Goal: Task Accomplishment & Management: Manage account settings

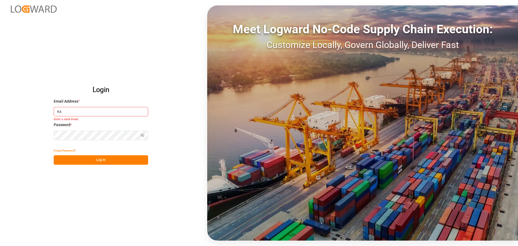
type input "K"
click at [110, 111] on input "[PERSON_NAME][EMAIL_ADDRESS][DOMAIN_NAME]" at bounding box center [101, 111] width 94 height 9
drag, startPoint x: 123, startPoint y: 111, endPoint x: 50, endPoint y: 114, distance: 72.6
click at [50, 114] on div "Login Email Address * [EMAIL_ADDRESS][DOMAIN_NAME] Password * Show password Pas…" at bounding box center [259, 123] width 518 height 246
type input "[PERSON_NAME][EMAIL_ADDRESS][DOMAIN_NAME]"
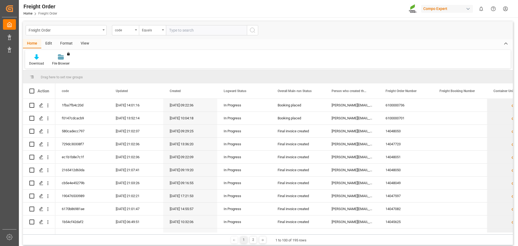
click at [87, 42] on div "View" at bounding box center [85, 43] width 16 height 9
click at [31, 59] on div at bounding box center [34, 57] width 11 height 6
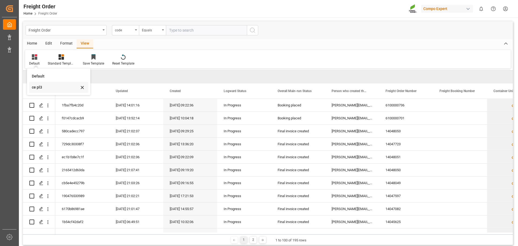
click at [34, 90] on div "ce pl3" at bounding box center [55, 87] width 47 height 6
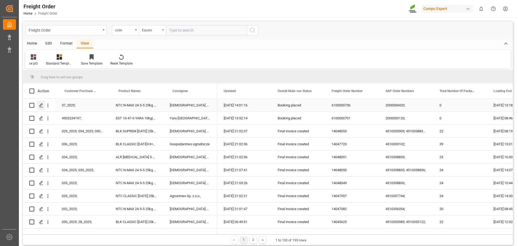
click at [42, 106] on icon "Press SPACE to select this row." at bounding box center [41, 105] width 4 height 4
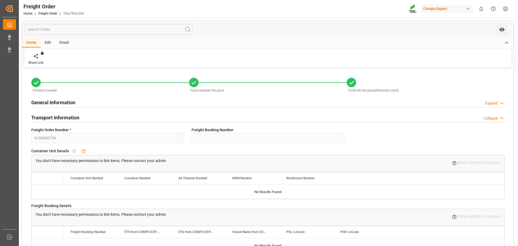
type input "0"
type input "26118.87"
type input "0"
type input "26118.87"
type input "[DATE] 01:00"
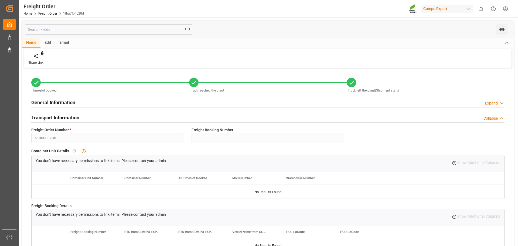
type input "[DATE] 13:16"
type input "[DATE] 13:18"
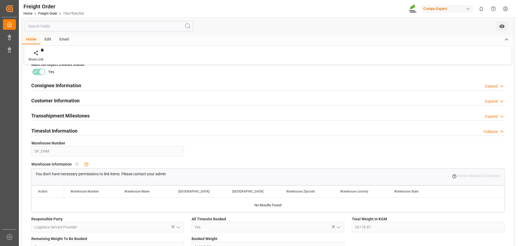
scroll to position [513, 0]
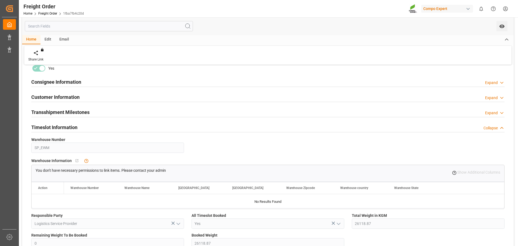
click at [53, 82] on h2 "Consignee Information" at bounding box center [56, 81] width 50 height 7
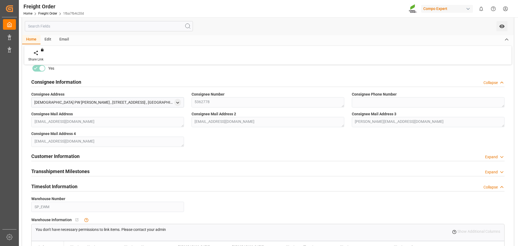
click at [49, 155] on h2 "Customer Information" at bounding box center [55, 156] width 48 height 7
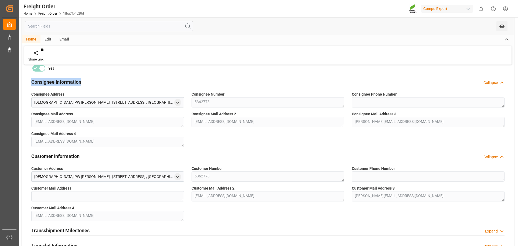
drag, startPoint x: 31, startPoint y: 81, endPoint x: 69, endPoint y: 84, distance: 37.9
click at [83, 81] on div "Consignee Information Collapse" at bounding box center [268, 81] width 481 height 15
copy h2 "Consignee Information"
click at [56, 154] on h2 "Customer Information" at bounding box center [55, 156] width 48 height 7
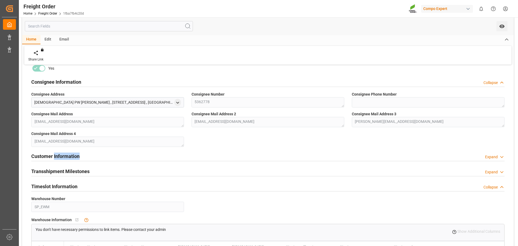
click at [56, 154] on h2 "Customer Information" at bounding box center [55, 156] width 48 height 7
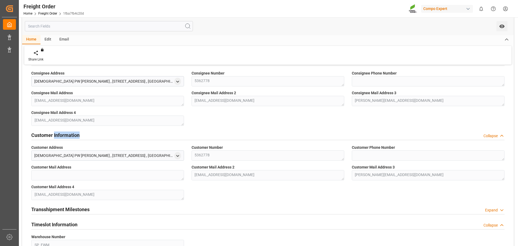
scroll to position [567, 0]
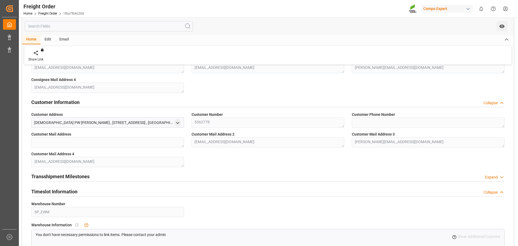
click at [68, 178] on h2 "Transshipment Milestones" at bounding box center [60, 176] width 58 height 7
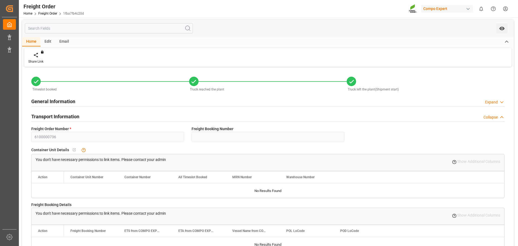
scroll to position [0, 0]
click at [490, 103] on div "Expand" at bounding box center [491, 103] width 13 height 6
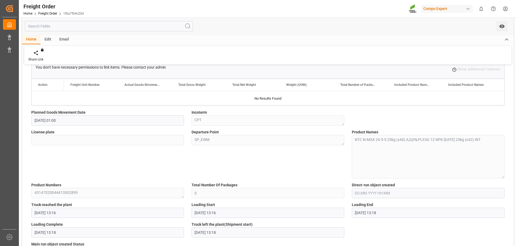
scroll to position [405, 0]
